Goal: Entertainment & Leisure: Consume media (video, audio)

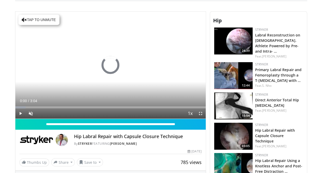
scroll to position [112, 0]
